Goal: Check status

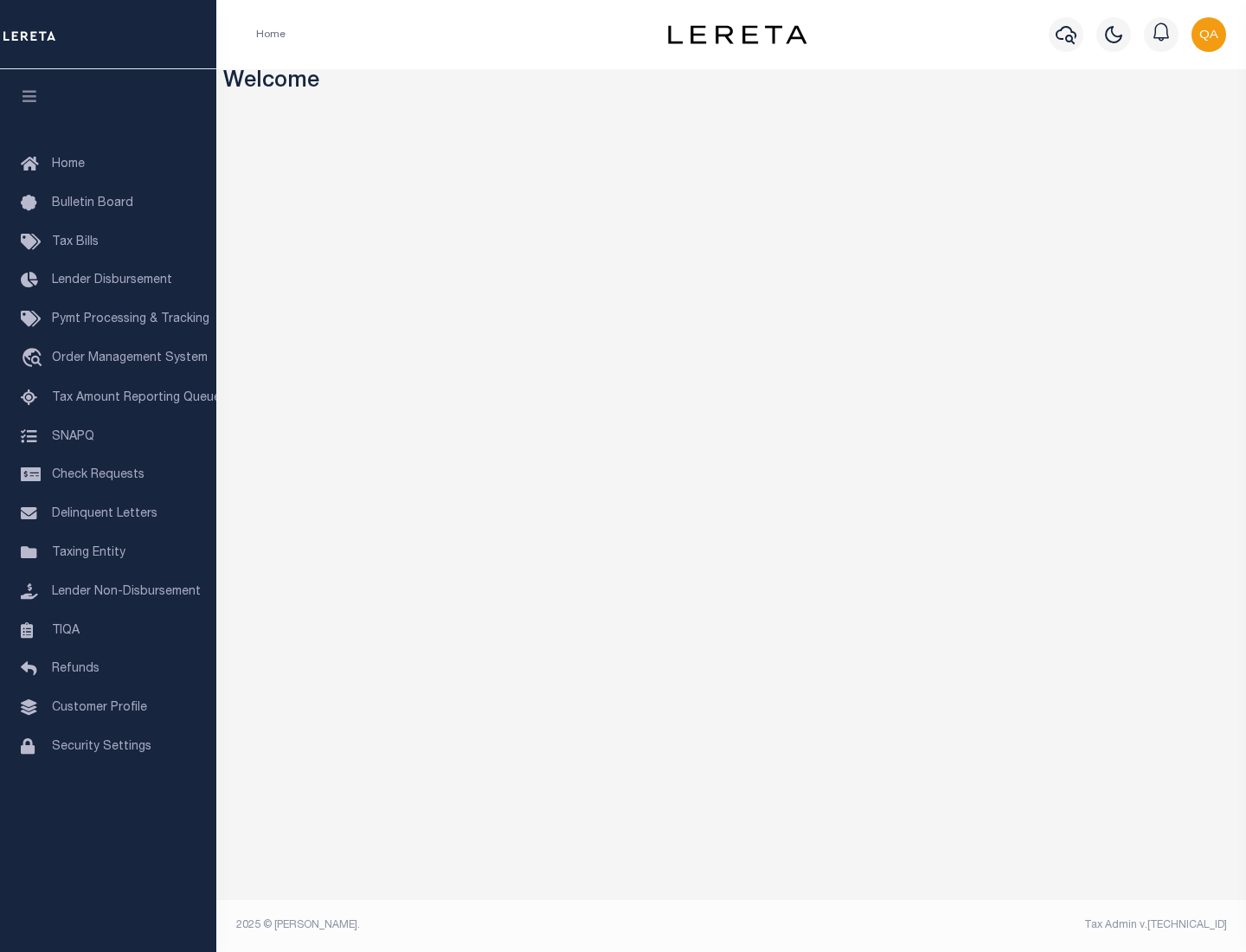
click at [108, 476] on span "Check Requests" at bounding box center [98, 475] width 92 height 12
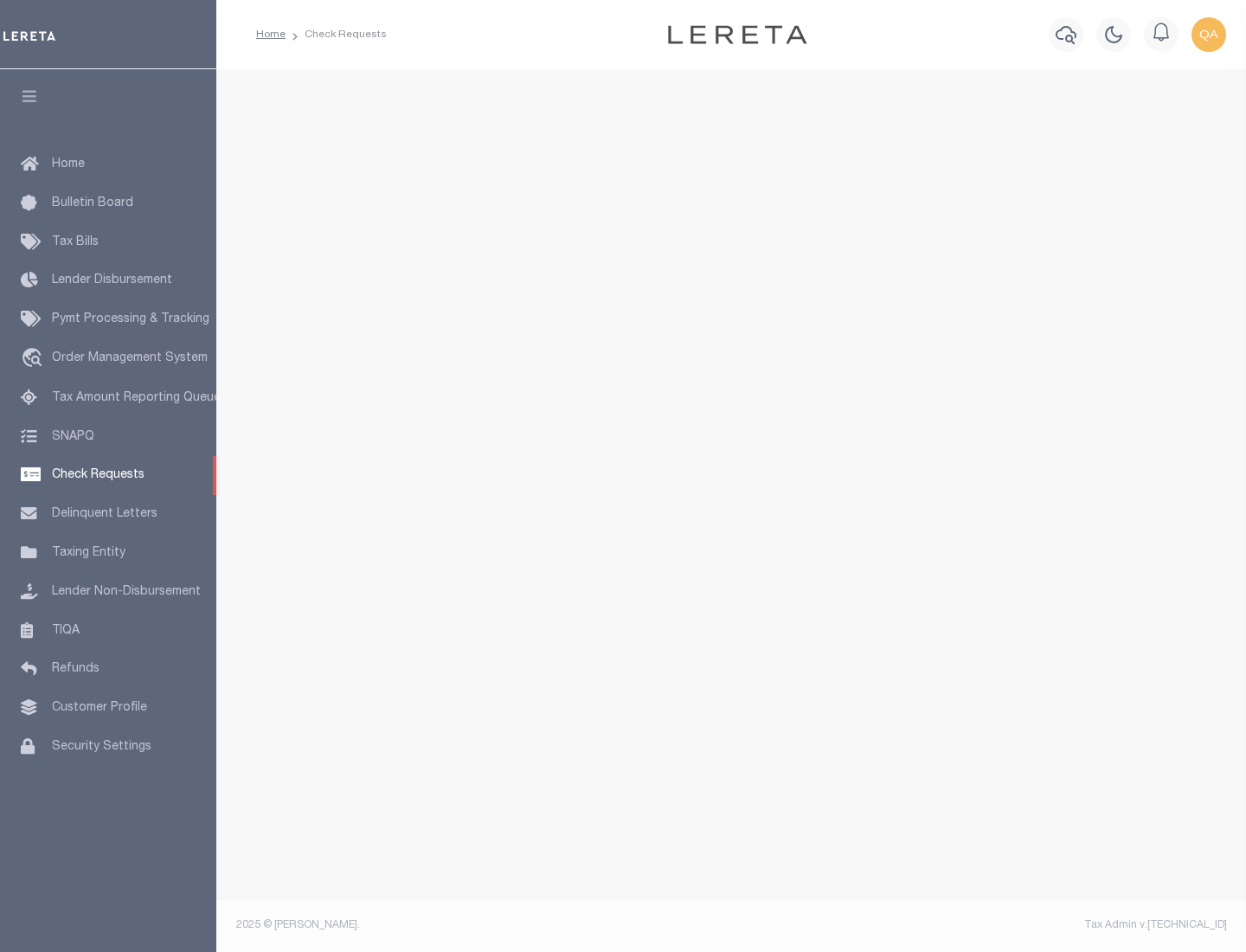
select select "50"
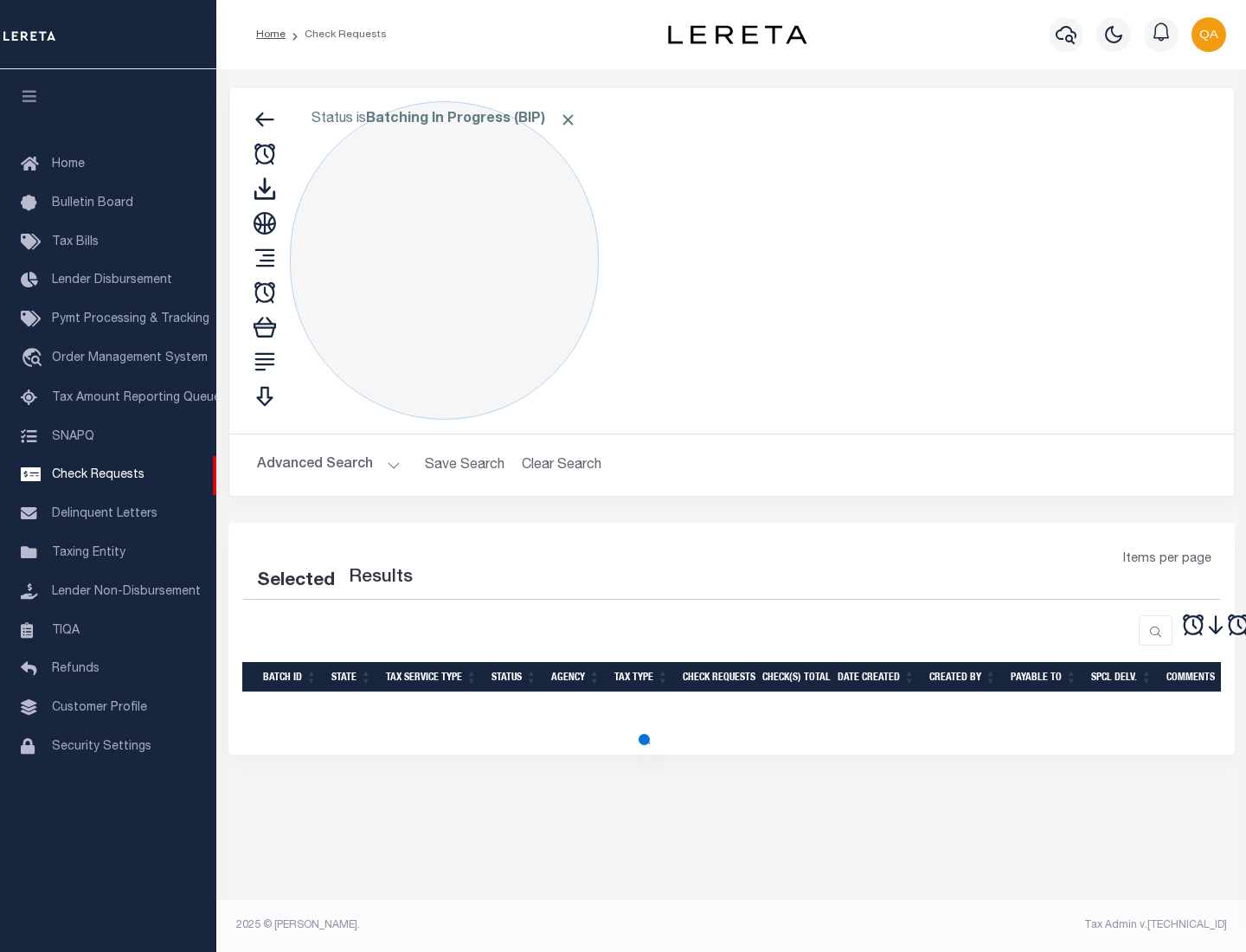
select select "50"
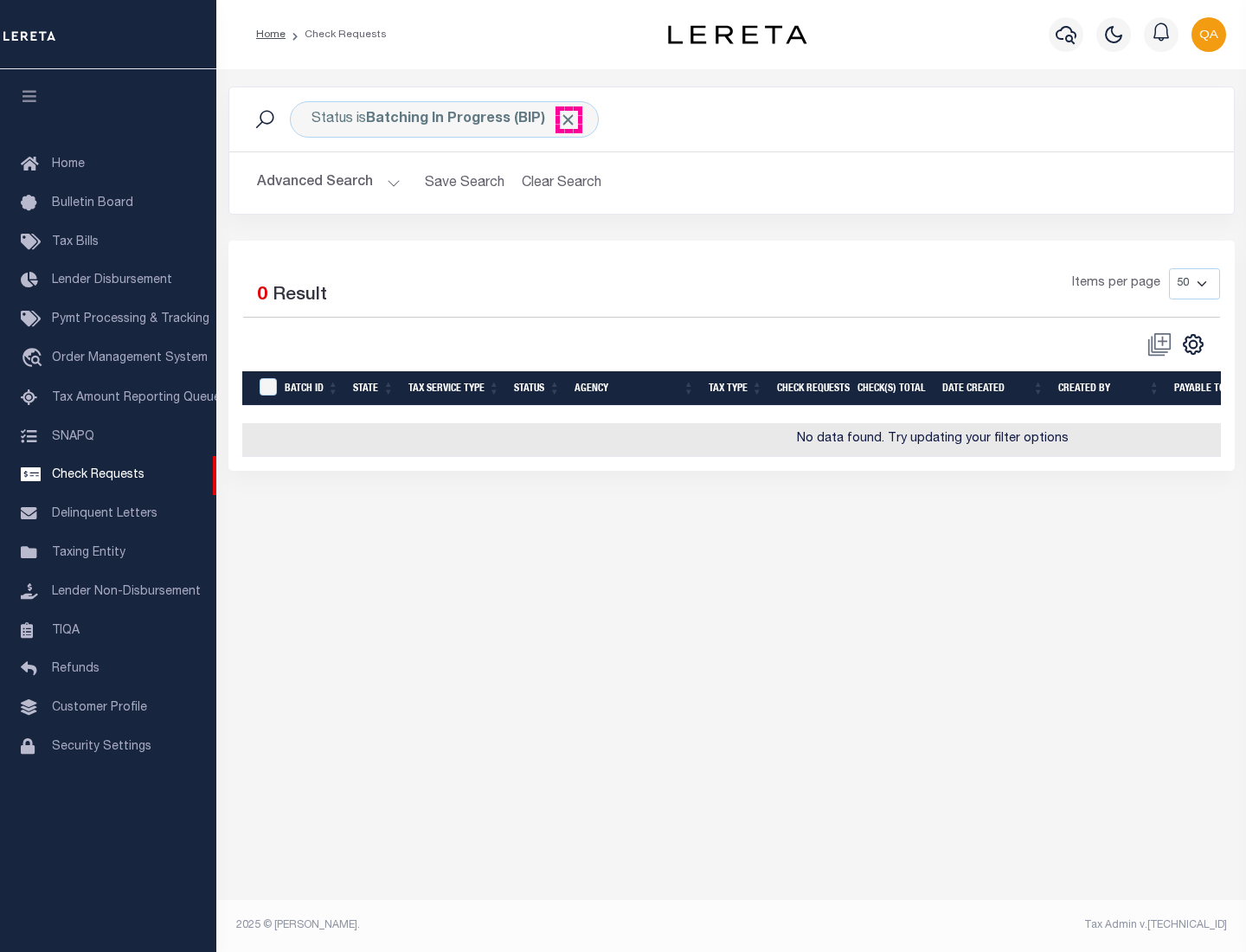
click at [569, 120] on span "Click to Remove" at bounding box center [569, 120] width 18 height 18
